Goal: Task Accomplishment & Management: Manage account settings

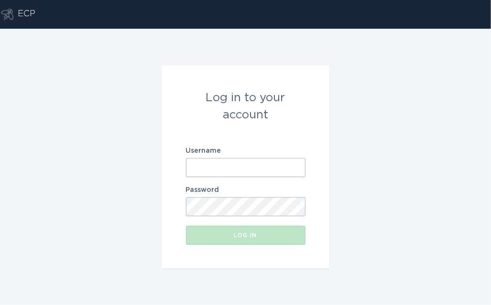
click at [256, 164] on input "Username" at bounding box center [246, 167] width 120 height 19
paste input "nationalgridny@energyhub.com"
type input "nationalgridny@energyhub.com"
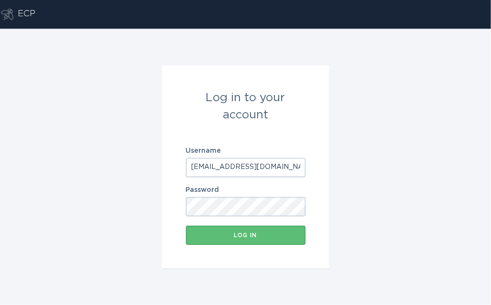
drag, startPoint x: 357, startPoint y: 207, endPoint x: 349, endPoint y: 210, distance: 8.6
click at [352, 209] on div "Log in to your account Username nationalgridny@energyhub.com Password Log in" at bounding box center [245, 167] width 491 height 277
click at [283, 239] on button "Log in" at bounding box center [246, 235] width 120 height 19
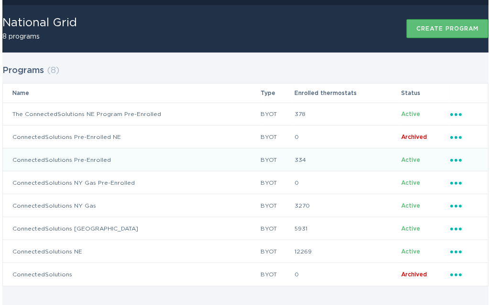
scroll to position [29, 0]
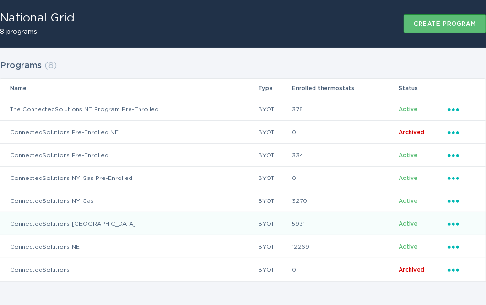
click at [457, 224] on icon "Popover menu" at bounding box center [453, 224] width 11 height 3
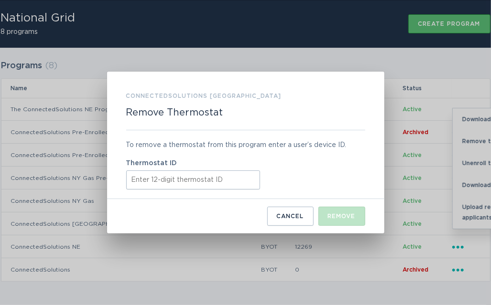
click at [145, 180] on input "Thermostat ID" at bounding box center [193, 180] width 134 height 19
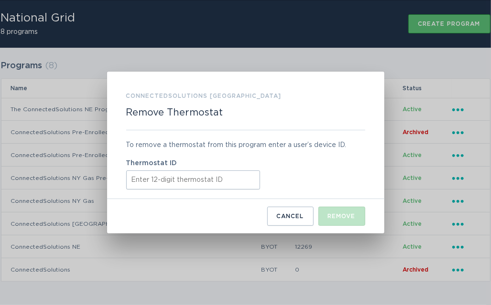
paste input "413748651782"
type input "413748651782"
click at [343, 219] on div "Remove" at bounding box center [342, 217] width 28 height 6
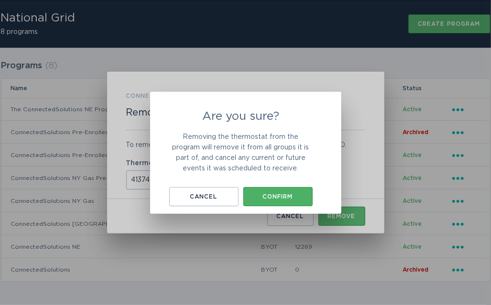
click at [286, 200] on button "Confirm" at bounding box center [277, 196] width 69 height 19
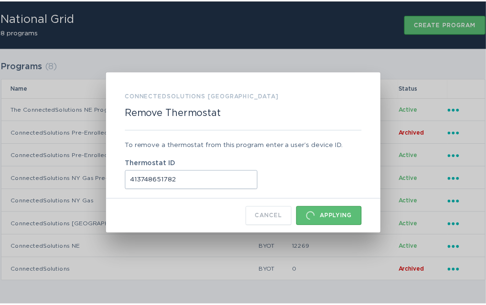
scroll to position [0, 0]
